Goal: Task Accomplishment & Management: Use online tool/utility

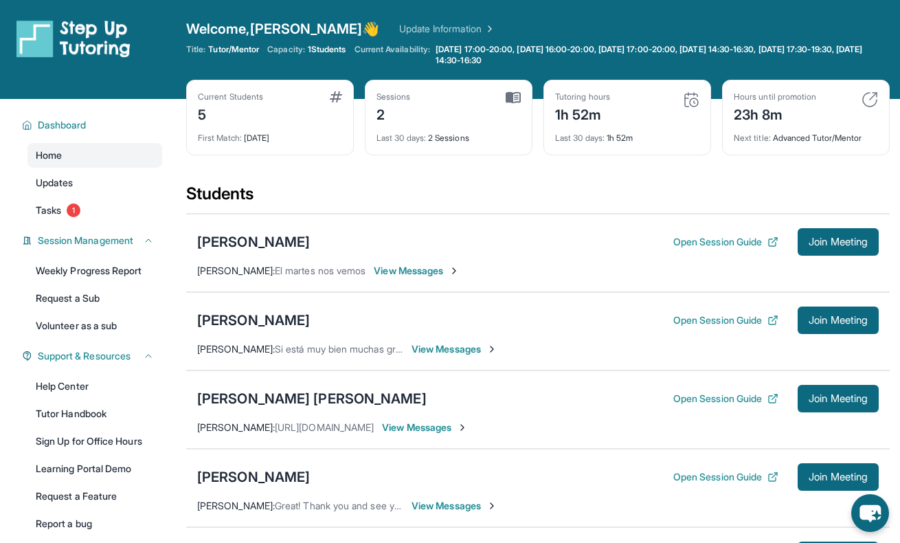
click at [604, 136] on span "Last 30 days :" at bounding box center [579, 138] width 49 height 10
click at [604, 137] on span "Last 30 days :" at bounding box center [579, 138] width 49 height 10
click at [658, 123] on div "Tutoring hours 1h 52m" at bounding box center [627, 107] width 144 height 33
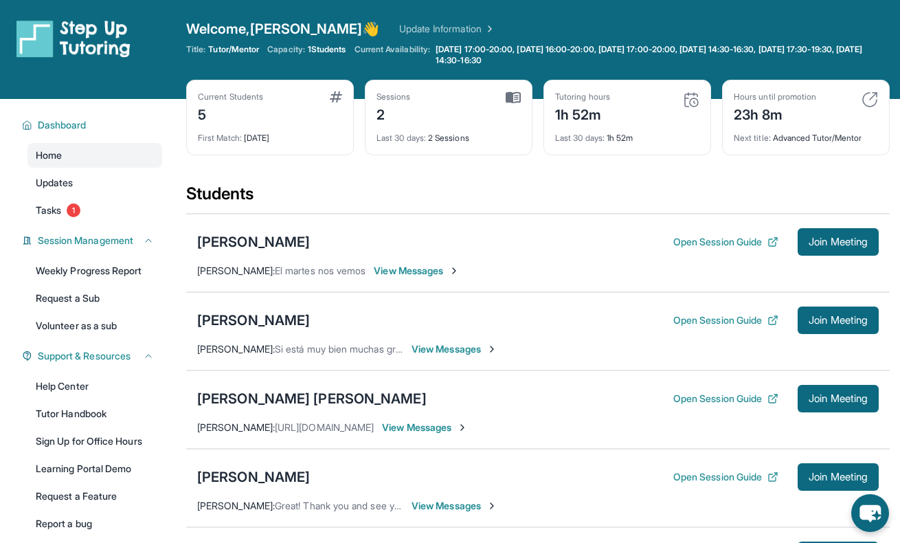
click at [787, 140] on div "Next title : Advanced Tutor/Mentor" at bounding box center [806, 133] width 144 height 19
click at [788, 140] on div "Next title : Advanced Tutor/Mentor" at bounding box center [806, 133] width 144 height 19
click at [788, 141] on div "Next title : Advanced Tutor/Mentor" at bounding box center [806, 133] width 144 height 19
click at [745, 109] on div "23h 8m" at bounding box center [775, 113] width 82 height 22
click at [746, 109] on div "23h 8m" at bounding box center [775, 113] width 82 height 22
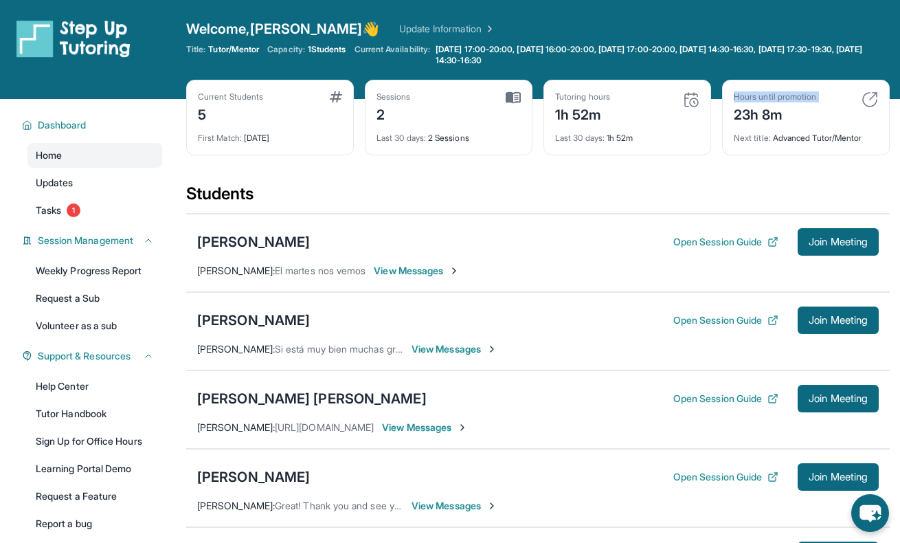
click at [746, 109] on div "23h 8m" at bounding box center [775, 113] width 82 height 22
click at [586, 158] on div "Current Students 5 First Match : [DATE] Sessions 2 Last 30 days : 2 Sessions Tu…" at bounding box center [538, 131] width 704 height 103
click at [293, 49] on span "Capacity:" at bounding box center [286, 49] width 38 height 11
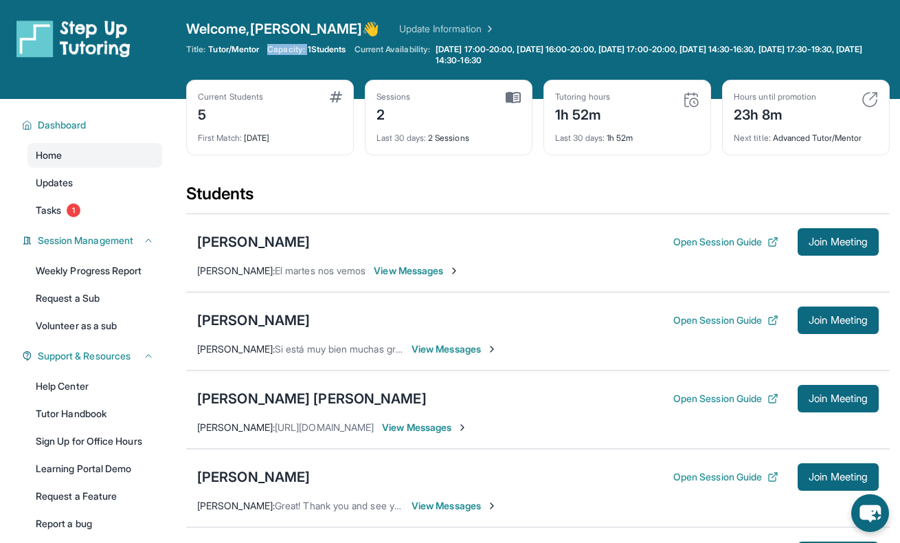
click at [293, 49] on span "Capacity:" at bounding box center [286, 49] width 38 height 11
click at [280, 65] on div "Title: Tutor/Mentor Capacity: 1 Students Current Availability: [DATE] 17:00-20:…" at bounding box center [538, 55] width 704 height 22
click at [337, 96] on img at bounding box center [336, 96] width 12 height 11
click at [204, 159] on div "Current Students 5 First Match : [DATE] Sessions 2 Last 30 days : 2 Sessions Tu…" at bounding box center [538, 131] width 704 height 103
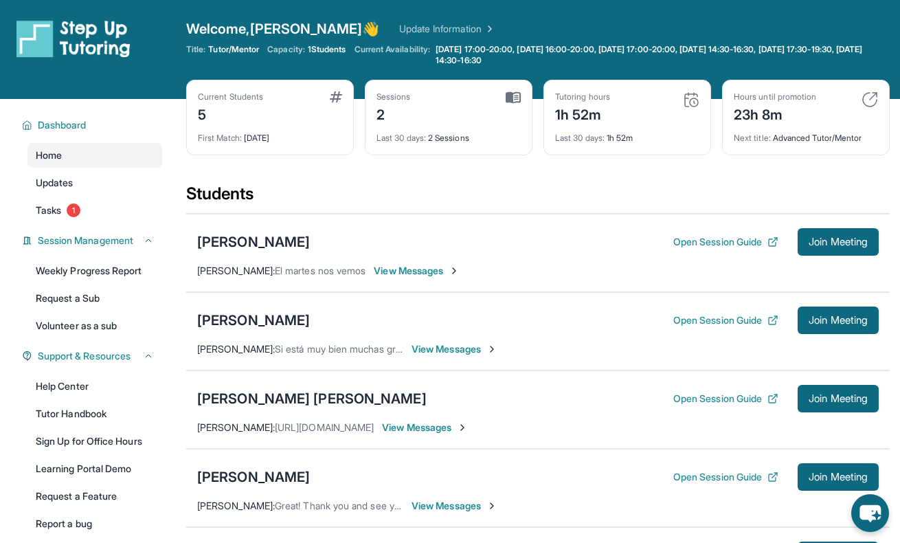
click at [252, 140] on div "First Match : [DATE]" at bounding box center [270, 133] width 144 height 19
click at [265, 184] on div "Students" at bounding box center [538, 198] width 704 height 30
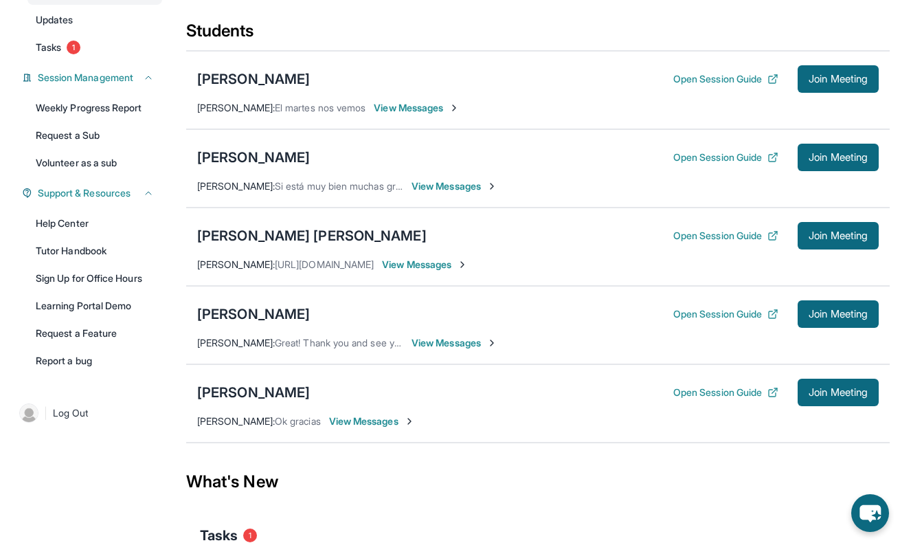
scroll to position [162, 0]
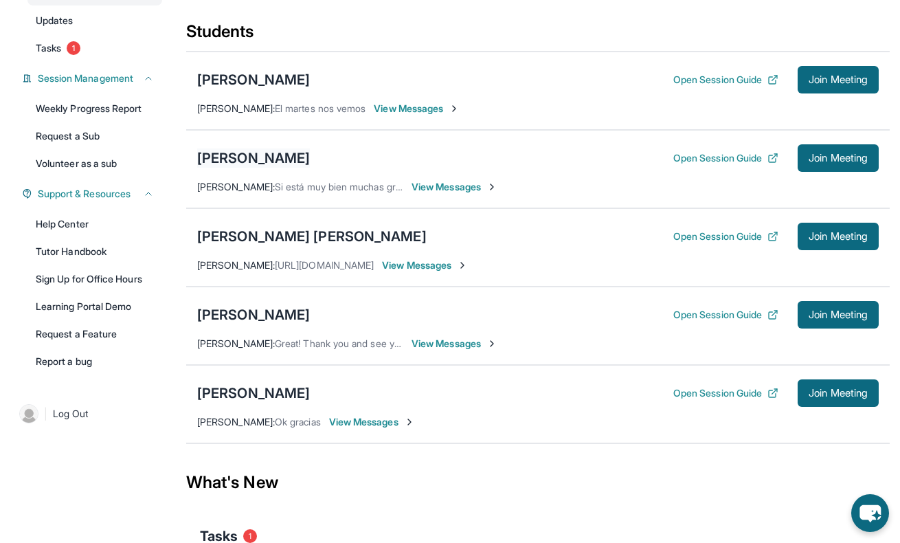
click at [227, 159] on div "[PERSON_NAME]" at bounding box center [253, 157] width 113 height 19
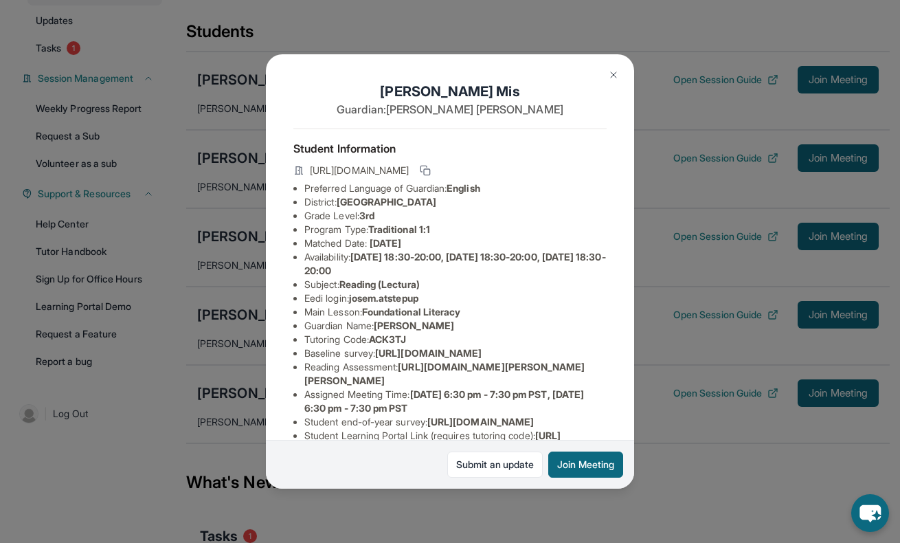
click at [390, 286] on span "Reading (Lectura)" at bounding box center [380, 284] width 80 height 12
click at [432, 282] on li "Subject : Reading (Lectura)" at bounding box center [455, 285] width 302 height 14
click at [420, 284] on span "Reading (Lectura)" at bounding box center [380, 284] width 80 height 12
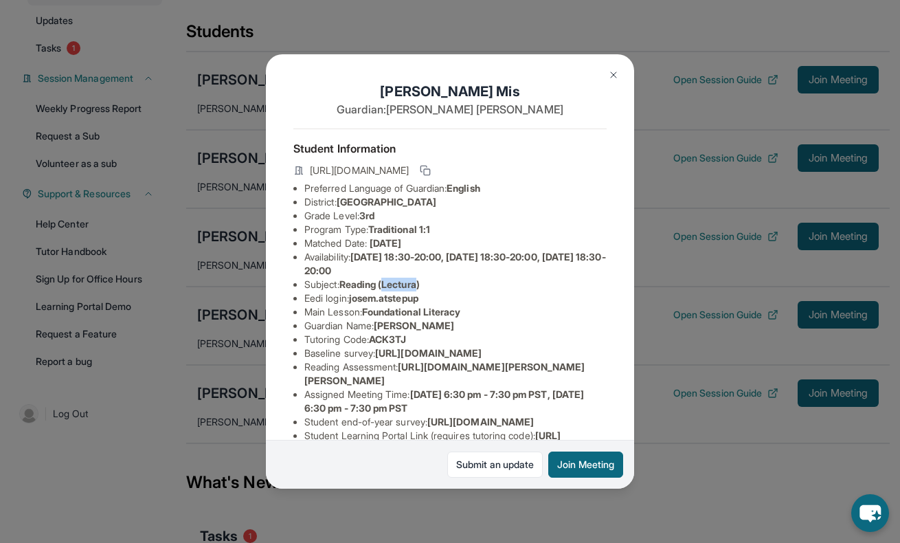
click at [420, 284] on span "Reading (Lectura)" at bounding box center [380, 284] width 80 height 12
click at [441, 286] on li "Subject : Reading (Lectura)" at bounding box center [455, 285] width 302 height 14
click at [615, 76] on img at bounding box center [613, 74] width 11 height 11
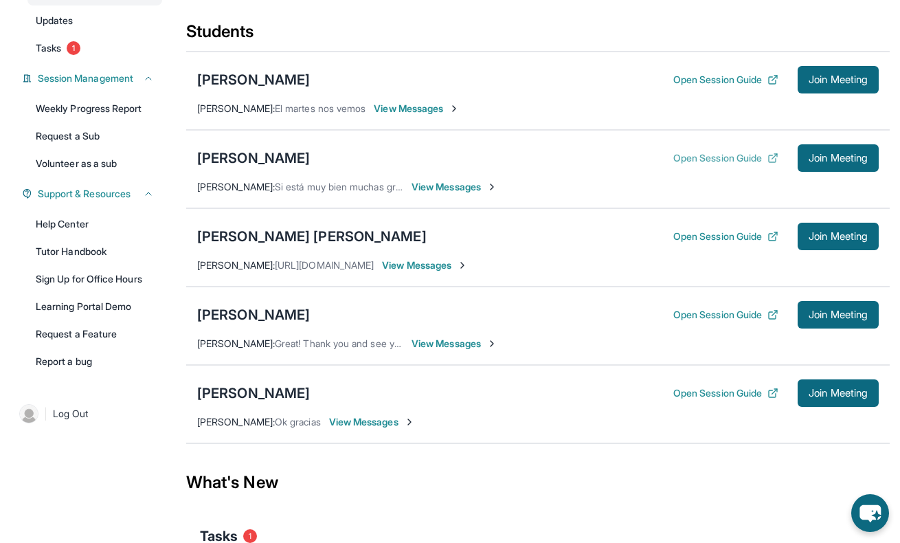
click at [674, 160] on button "Open Session Guide" at bounding box center [726, 158] width 105 height 14
click at [247, 152] on div "[PERSON_NAME]" at bounding box center [253, 157] width 113 height 19
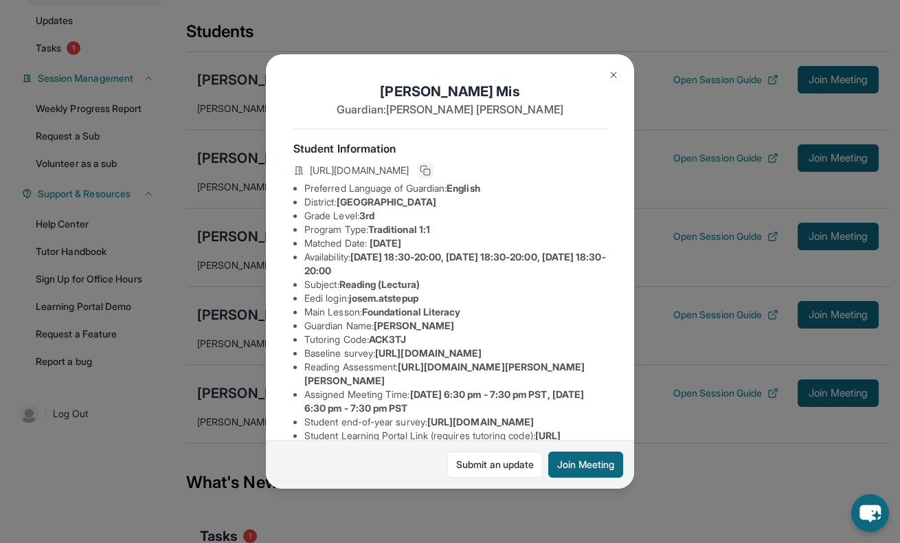
click at [430, 169] on rect at bounding box center [427, 172] width 6 height 6
click at [612, 79] on img at bounding box center [613, 74] width 11 height 11
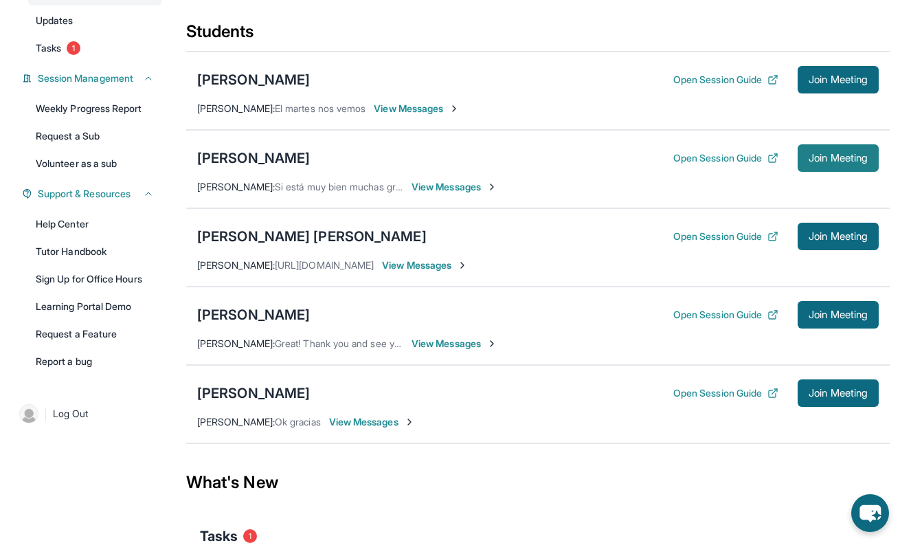
click at [809, 157] on span "Join Meeting" at bounding box center [838, 158] width 59 height 8
